Goal: Task Accomplishment & Management: Manage account settings

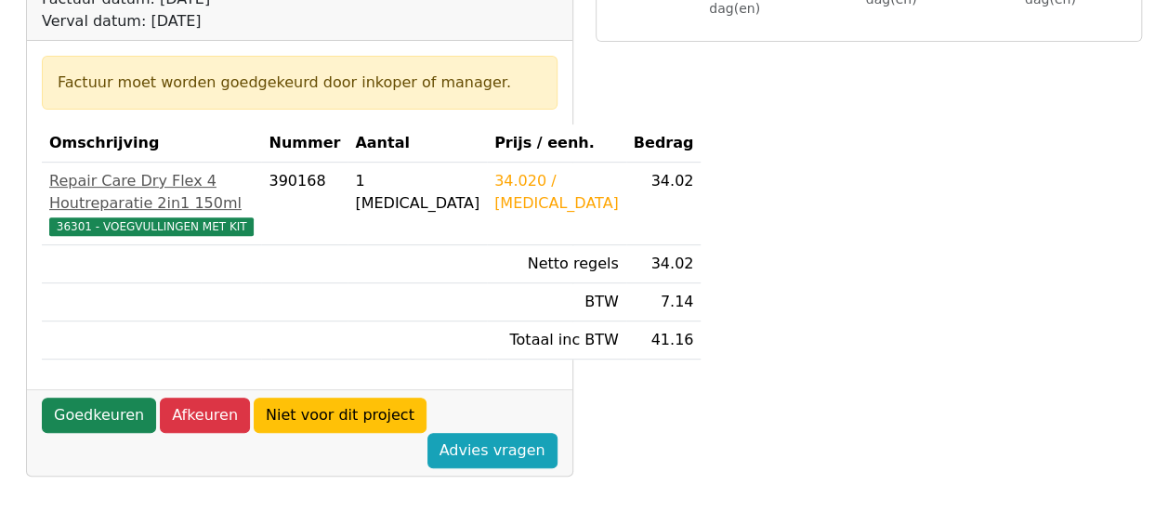
scroll to position [465, 0]
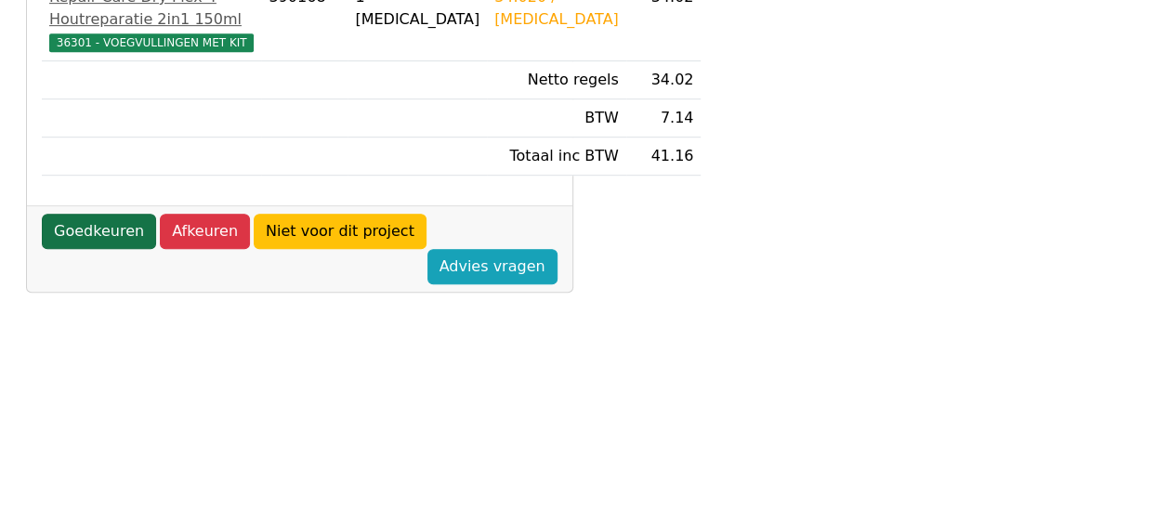
click at [100, 249] on link "Goedkeuren" at bounding box center [99, 231] width 114 height 35
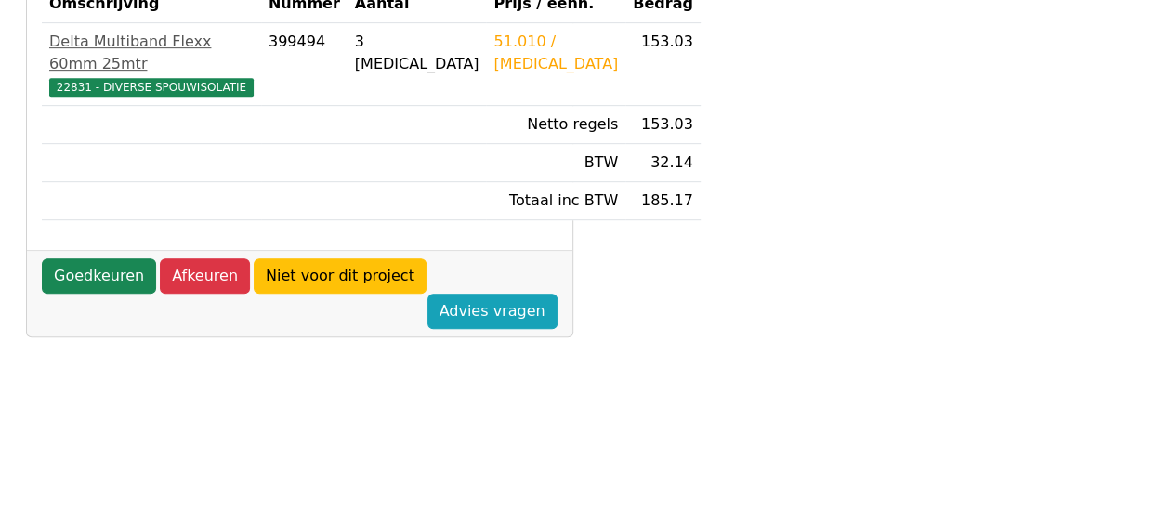
scroll to position [465, 0]
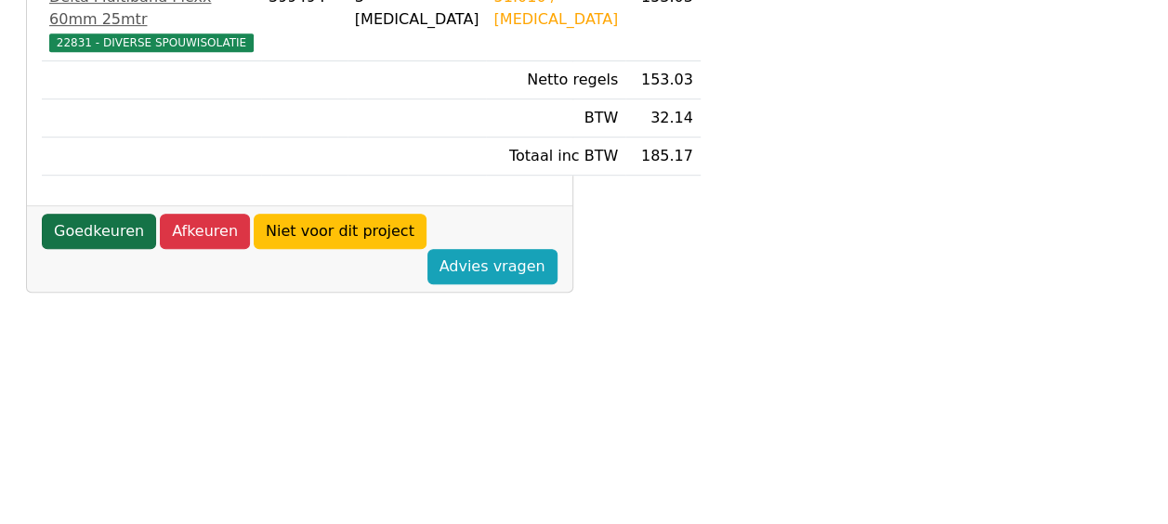
click at [112, 249] on link "Goedkeuren" at bounding box center [99, 231] width 114 height 35
